Goal: Transaction & Acquisition: Obtain resource

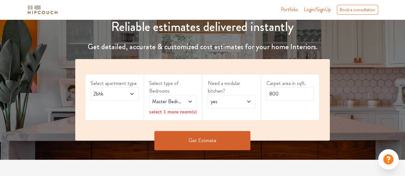
scroll to position [79, 0]
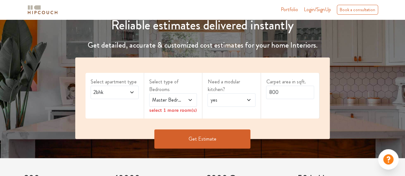
click at [183, 101] on span at bounding box center [188, 100] width 11 height 8
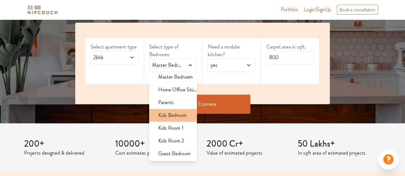
scroll to position [112, 0]
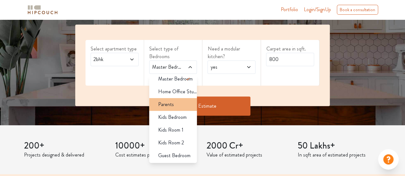
click at [170, 104] on span "Parents" at bounding box center [166, 105] width 16 height 8
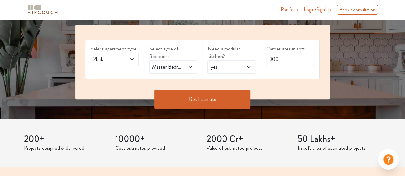
click at [247, 69] on icon at bounding box center [248, 67] width 5 height 5
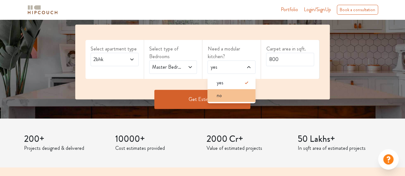
click at [230, 94] on div "no" at bounding box center [233, 96] width 44 height 8
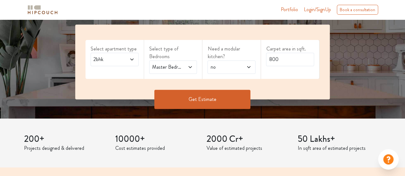
click at [212, 102] on button "Get Estimate" at bounding box center [202, 99] width 96 height 19
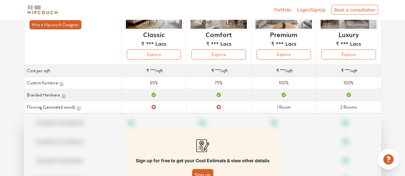
scroll to position [71, 0]
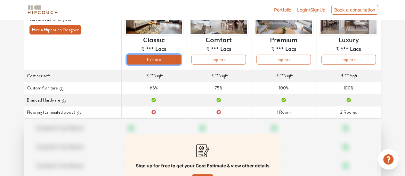
click at [154, 62] on button "Explore" at bounding box center [154, 60] width 54 height 10
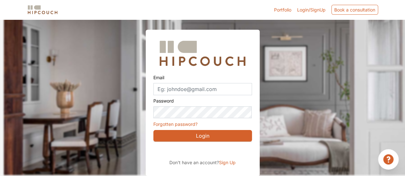
scroll to position [20, 0]
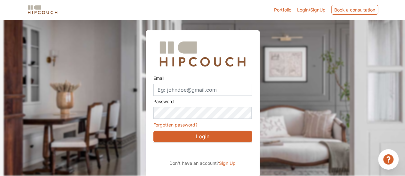
click at [228, 164] on span "Sign Up" at bounding box center [227, 163] width 17 height 5
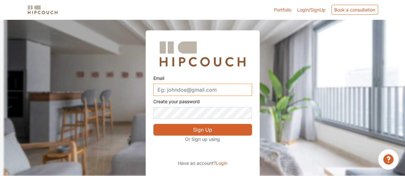
click at [188, 90] on input "Email" at bounding box center [202, 90] width 99 height 12
type input "[EMAIL_ADDRESS][DOMAIN_NAME]"
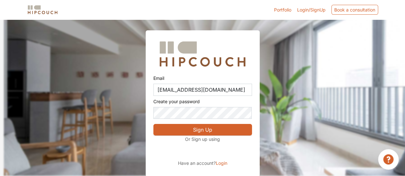
click at [193, 130] on button "Sign Up" at bounding box center [202, 130] width 99 height 12
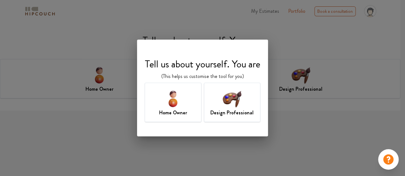
click at [176, 110] on h7 "Home Owner" at bounding box center [173, 113] width 28 height 8
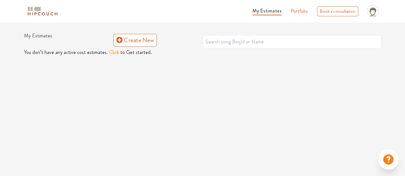
click at [110, 51] on button "Click" at bounding box center [114, 53] width 10 height 8
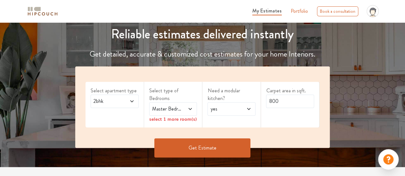
scroll to position [73, 0]
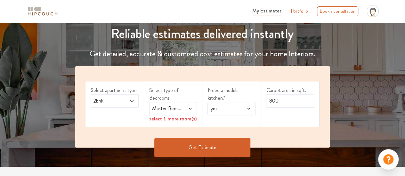
click at [190, 110] on icon at bounding box center [190, 108] width 5 height 5
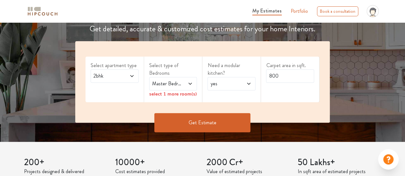
scroll to position [98, 0]
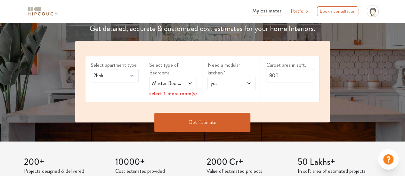
click at [163, 93] on div "select 1 more room(s)" at bounding box center [173, 93] width 48 height 7
click at [191, 85] on icon at bounding box center [190, 83] width 5 height 5
click at [193, 101] on div "Select type of Bedrooms Master Bedroom select 1 more room(s)" at bounding box center [173, 79] width 59 height 46
click at [286, 75] on input "800" at bounding box center [290, 75] width 48 height 13
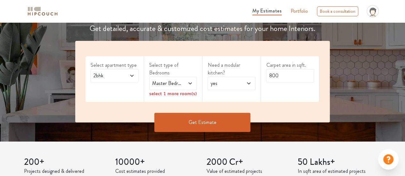
click at [188, 84] on icon at bounding box center [190, 83] width 5 height 5
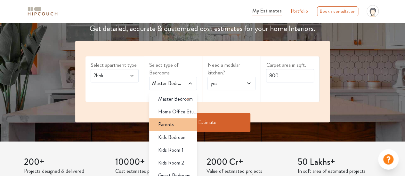
click at [172, 125] on span "Parents" at bounding box center [166, 125] width 16 height 8
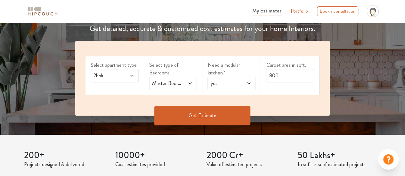
click at [241, 78] on div "yes" at bounding box center [231, 83] width 48 height 13
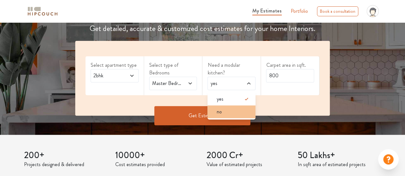
click at [236, 111] on div "no" at bounding box center [233, 112] width 44 height 8
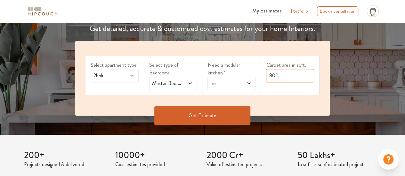
click at [284, 71] on input "800" at bounding box center [290, 75] width 48 height 13
click at [208, 115] on button "Get Estimate" at bounding box center [202, 115] width 96 height 19
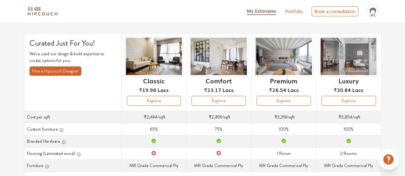
scroll to position [32, 0]
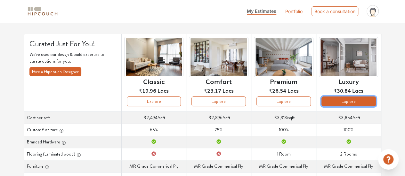
click at [337, 99] on button "Explore" at bounding box center [348, 102] width 54 height 10
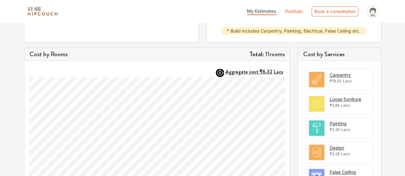
scroll to position [166, 0]
click at [293, 71] on div "Cost by Rooms Total: 11 rooms Aggregate cost: ₹6.32 Lacs Sample Tooltip CanvasJ…" at bounding box center [157, 176] width 274 height 259
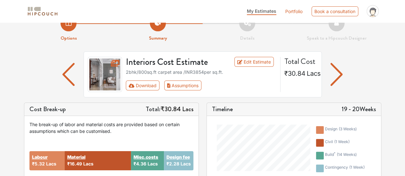
scroll to position [15, 0]
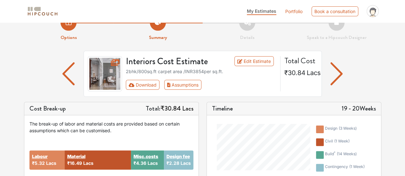
click at [203, 115] on div "Timeline 19 - 20 Weeks design ( 3 weeks ) civil ( 1 week ) build * ( 14 weeks )…" at bounding box center [294, 147] width 183 height 90
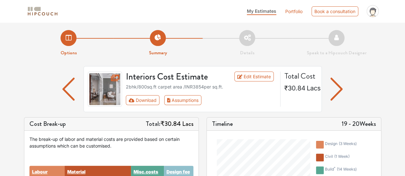
click at [65, 89] on img "button" at bounding box center [68, 89] width 12 height 23
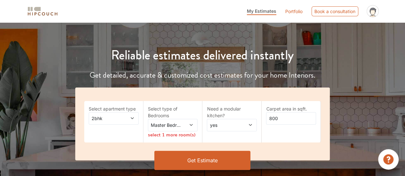
scroll to position [53, 0]
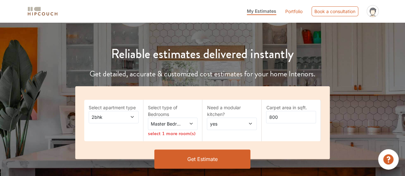
click at [182, 123] on span "Master Bedroom" at bounding box center [166, 124] width 33 height 7
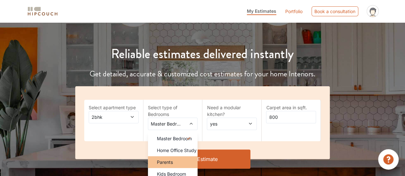
click at [175, 159] on div "Parents" at bounding box center [175, 162] width 46 height 7
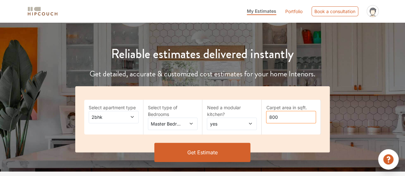
click at [278, 118] on input "800" at bounding box center [291, 117] width 50 height 12
type input "1400"
click at [193, 162] on button "Get Estimate" at bounding box center [202, 152] width 96 height 19
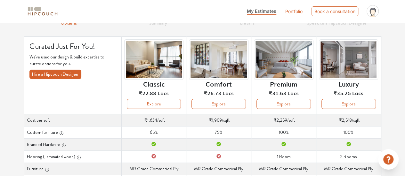
scroll to position [23, 0]
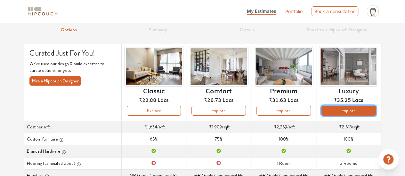
click at [362, 111] on button "Explore" at bounding box center [348, 111] width 54 height 10
